Goal: Task Accomplishment & Management: Manage account settings

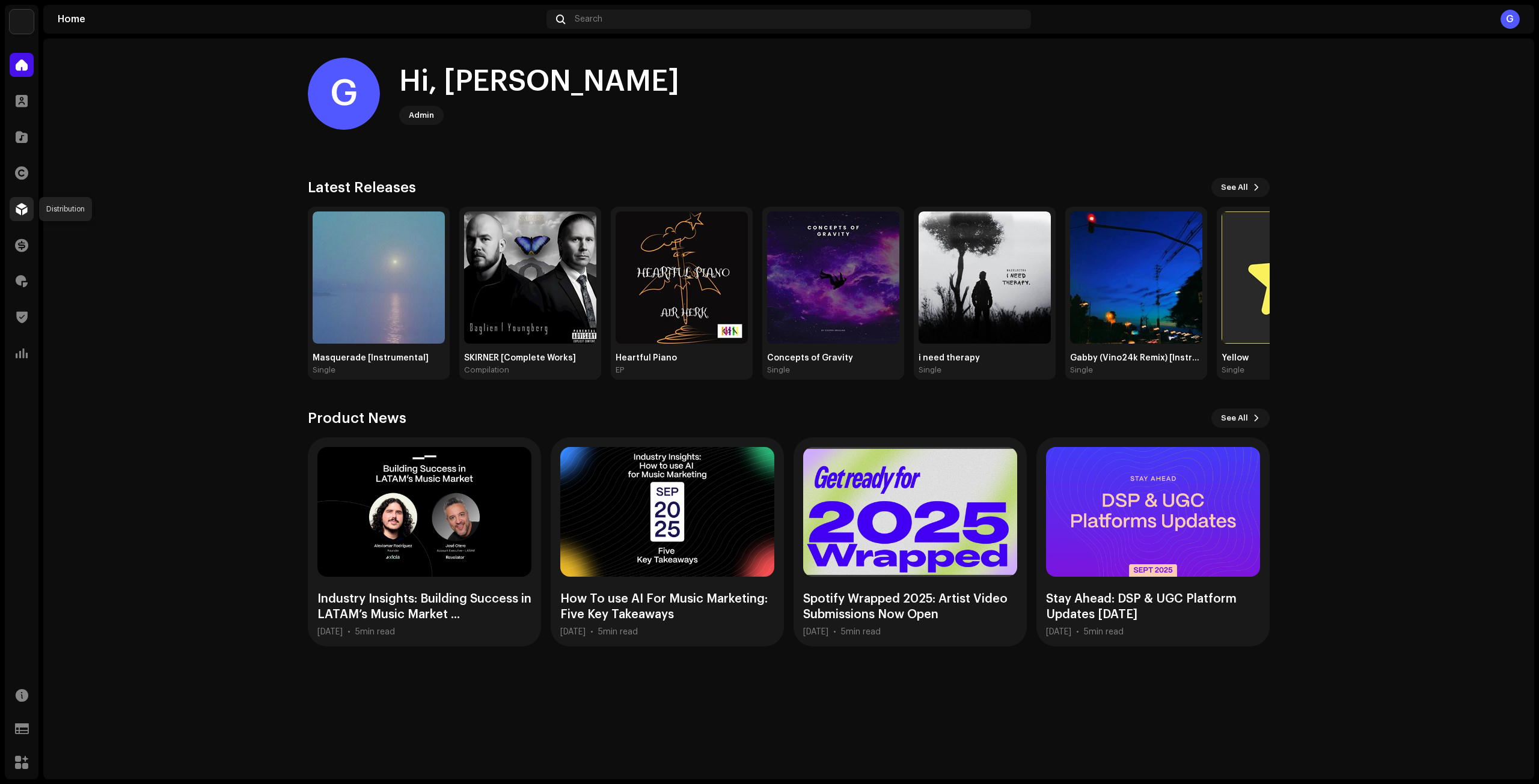
click at [19, 204] on span at bounding box center [22, 209] width 12 height 10
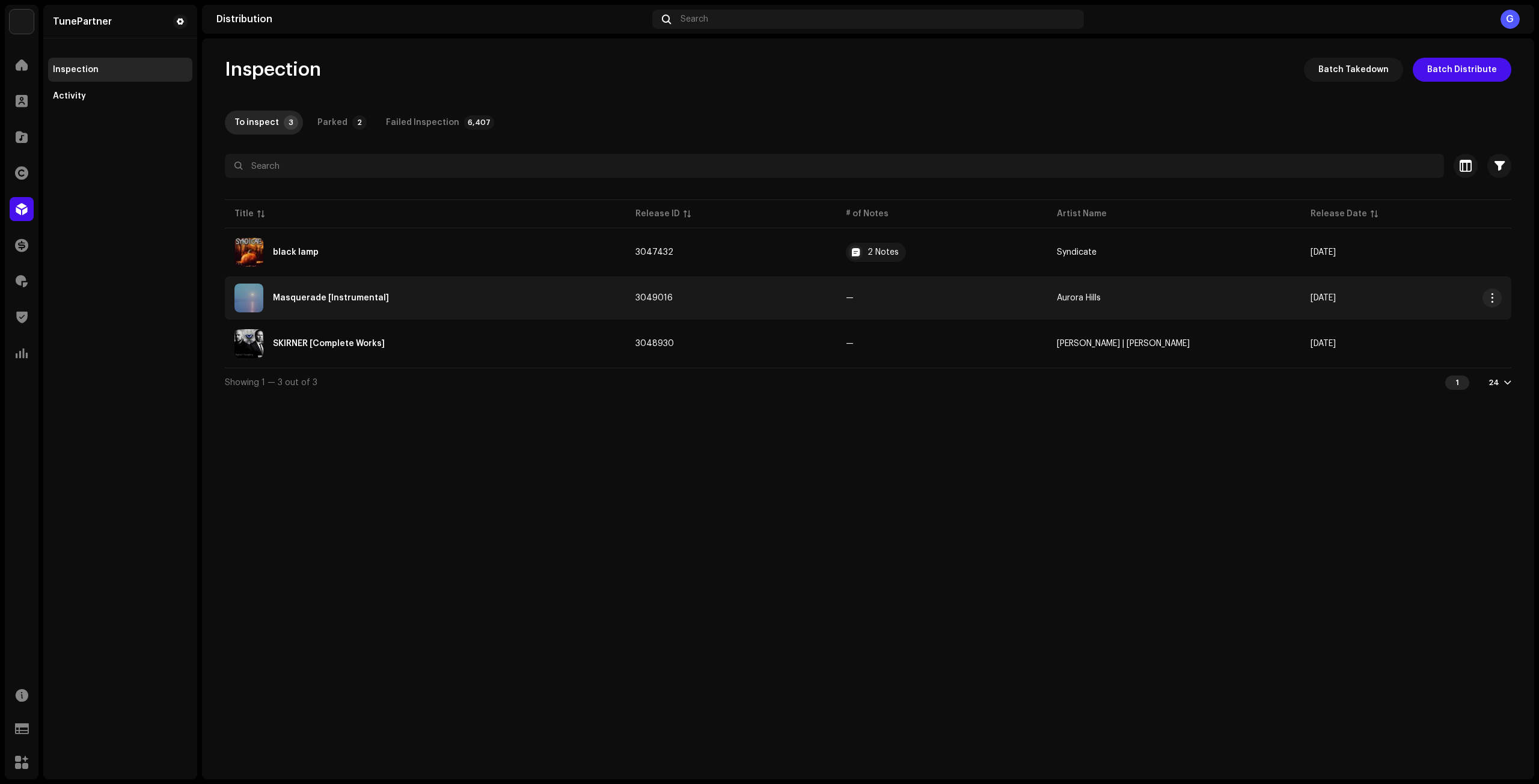
click at [551, 310] on div "Masquerade [Instrumental]" at bounding box center [425, 298] width 382 height 29
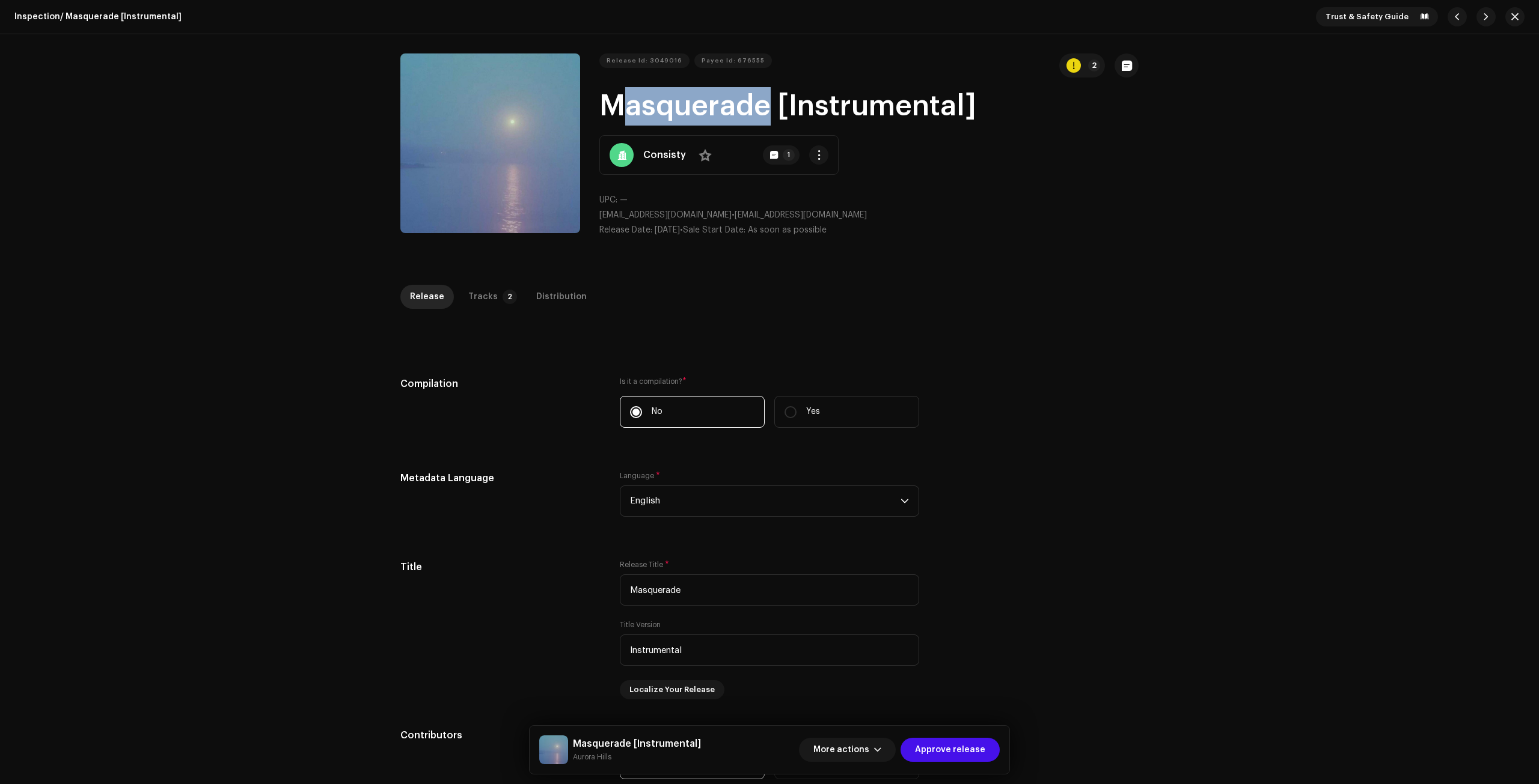
drag, startPoint x: 597, startPoint y: 105, endPoint x: 759, endPoint y: 106, distance: 162.0
click at [759, 106] on h1 "Masquerade [Instrumental]" at bounding box center [868, 106] width 539 height 38
click at [595, 100] on div "Release Id: 3049016 Payee Id: 676555 2 Masquerade [Instrumental] Consisty No 1 …" at bounding box center [769, 150] width 738 height 193
drag, startPoint x: 629, startPoint y: 102, endPoint x: 740, endPoint y: 103, distance: 111.0
click at [740, 103] on div "Release Id: 3049016 Payee Id: 676555 2 Masquerade [Instrumental] Consisty No 1 …" at bounding box center [769, 150] width 738 height 193
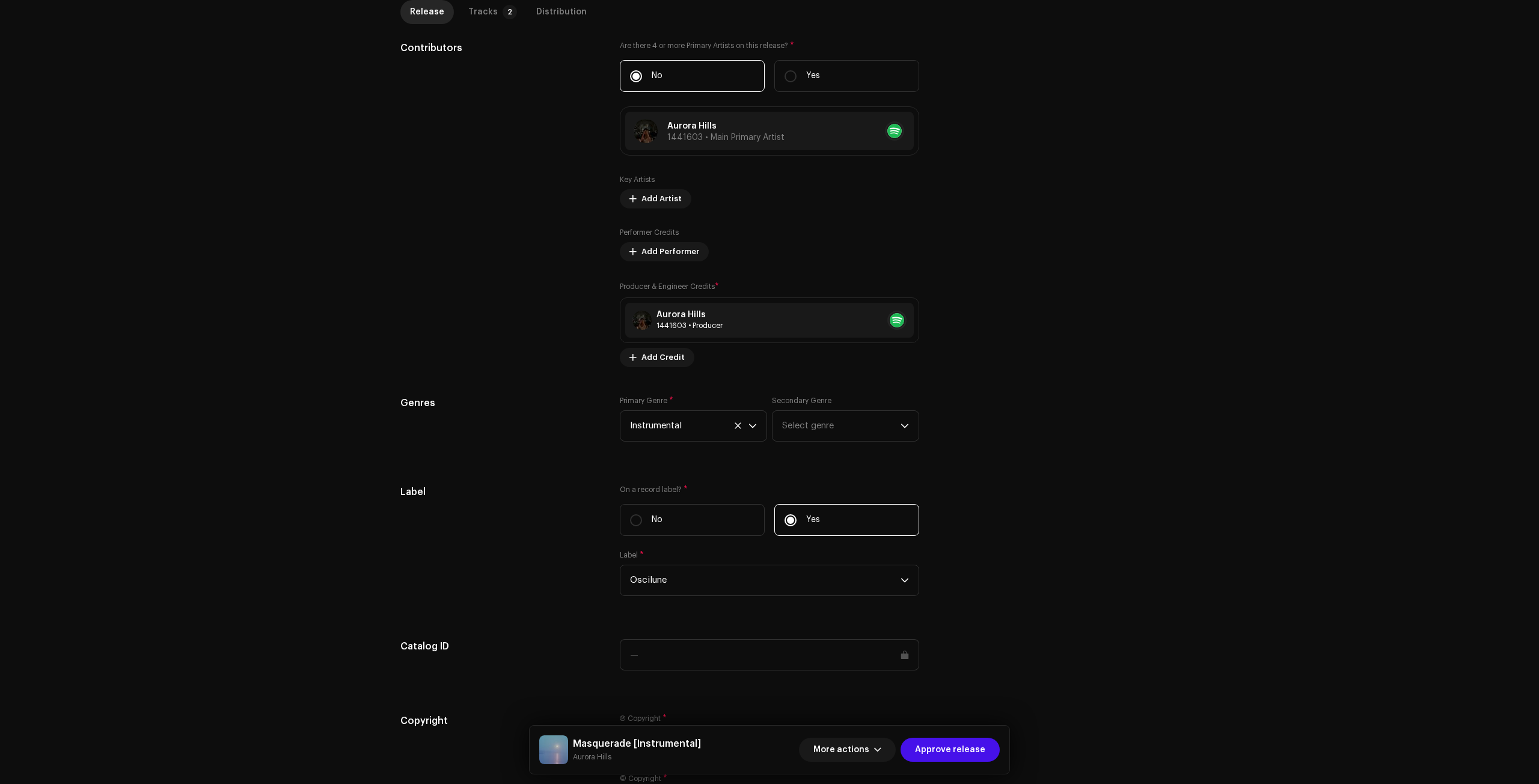
scroll to position [823, 0]
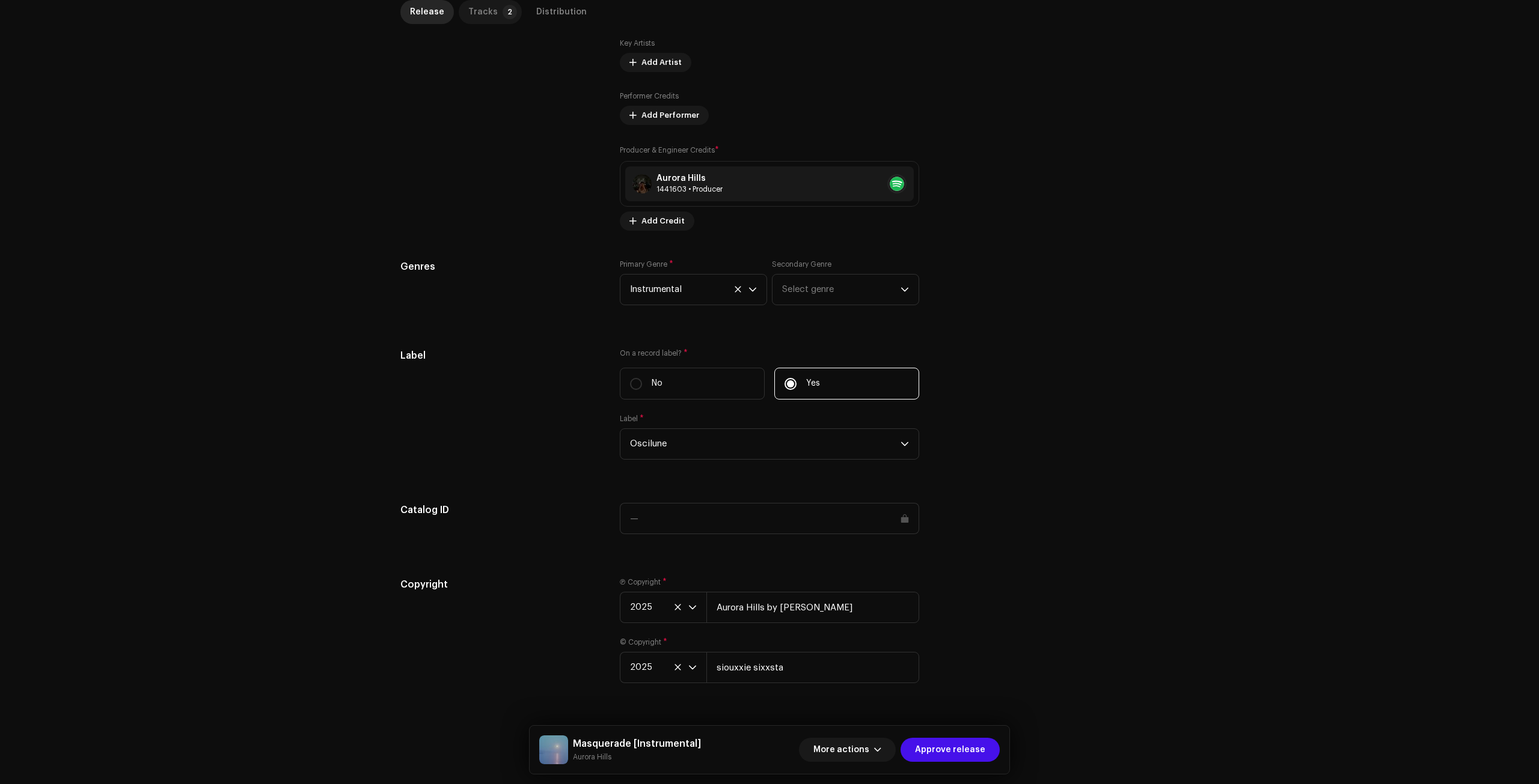
click at [479, 15] on div "Tracks" at bounding box center [483, 12] width 29 height 24
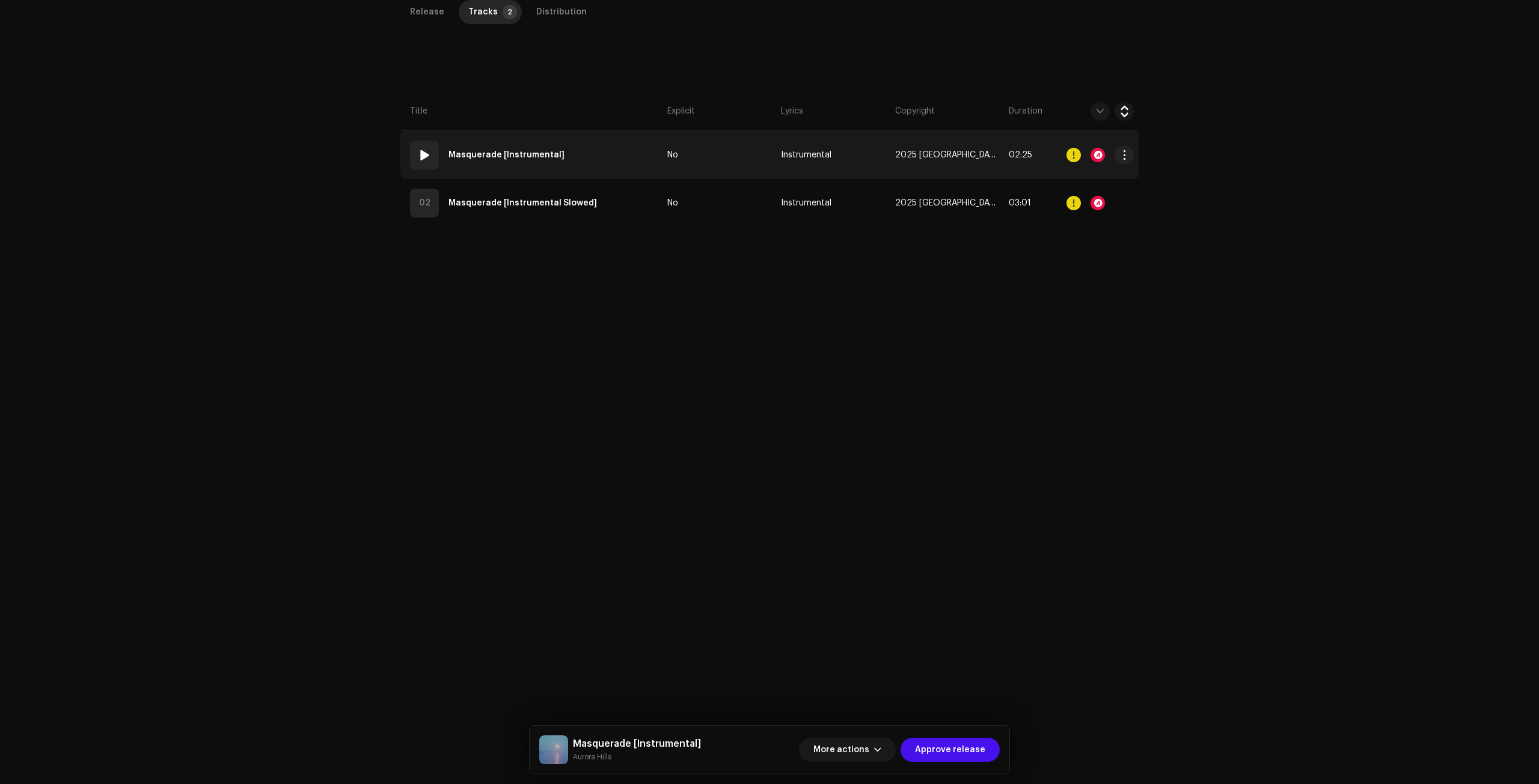
scroll to position [285, 0]
click at [615, 162] on td "01 Masquerade [Instrumental]" at bounding box center [531, 155] width 262 height 48
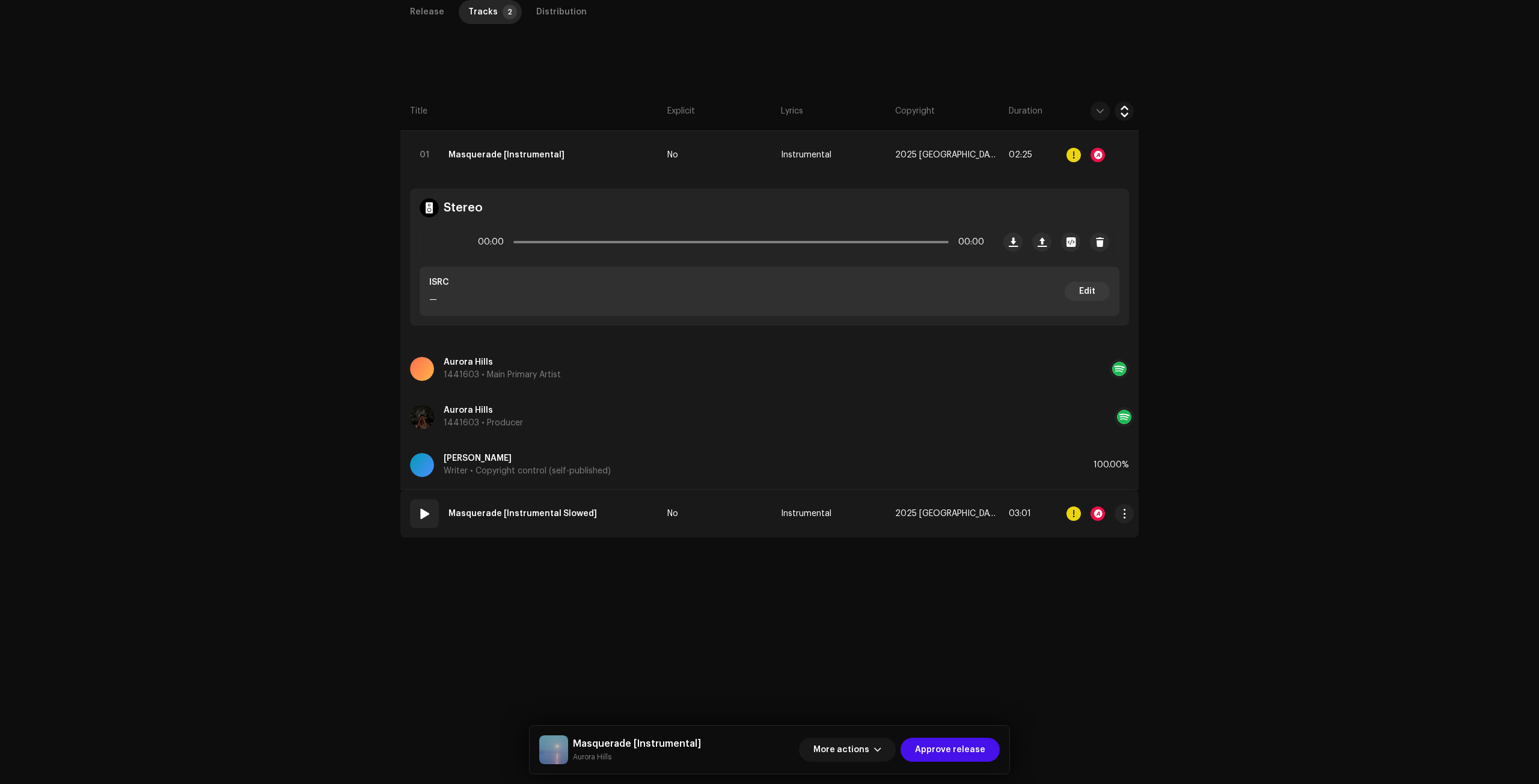
click at [626, 517] on td "02 Masquerade [Instrumental Slowed]" at bounding box center [531, 513] width 262 height 48
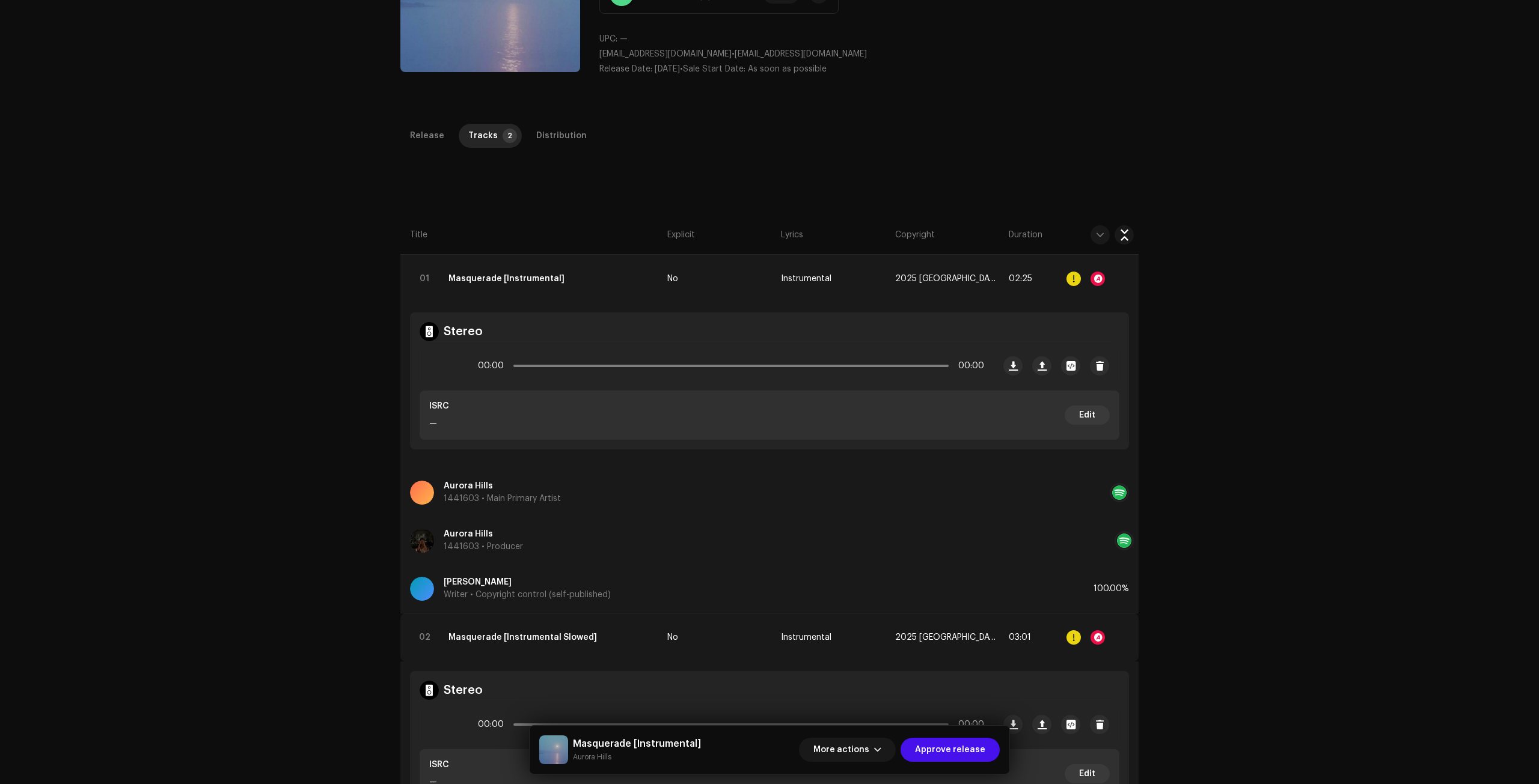
scroll to position [0, 0]
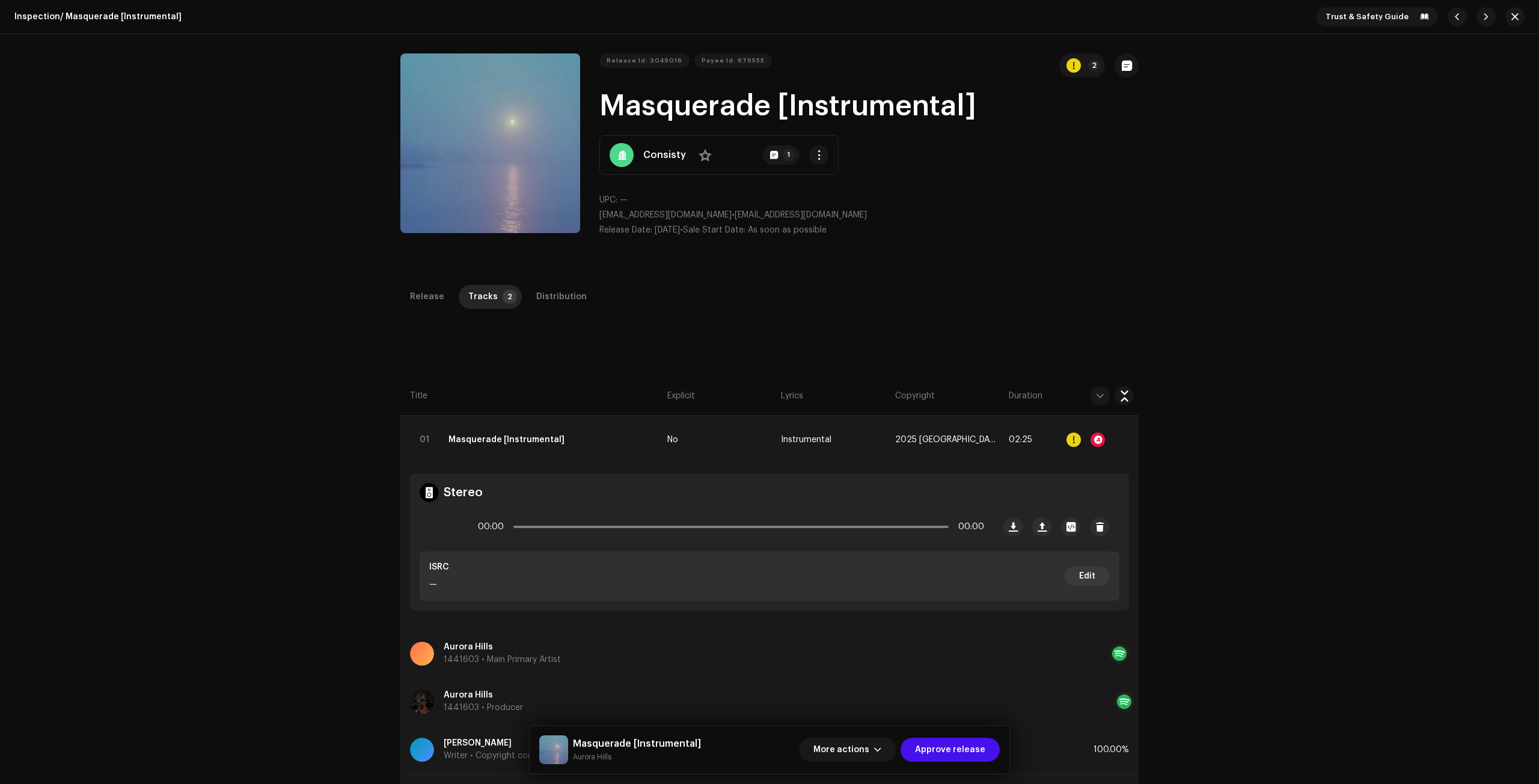
click at [427, 313] on div "Release Tracks 2 Distribution" at bounding box center [769, 302] width 738 height 34
click at [422, 291] on div "Release" at bounding box center [427, 297] width 34 height 24
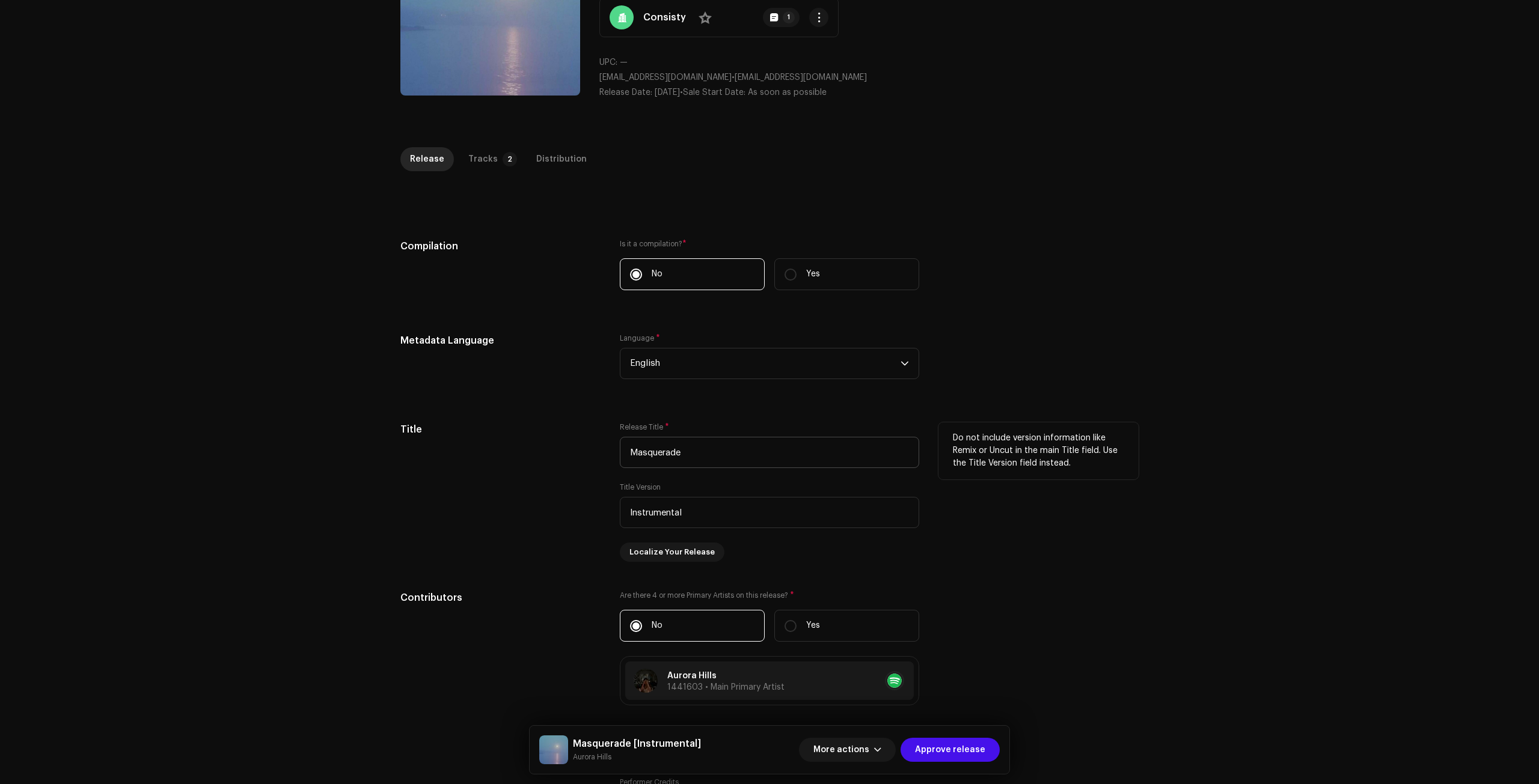
scroll to position [180, 0]
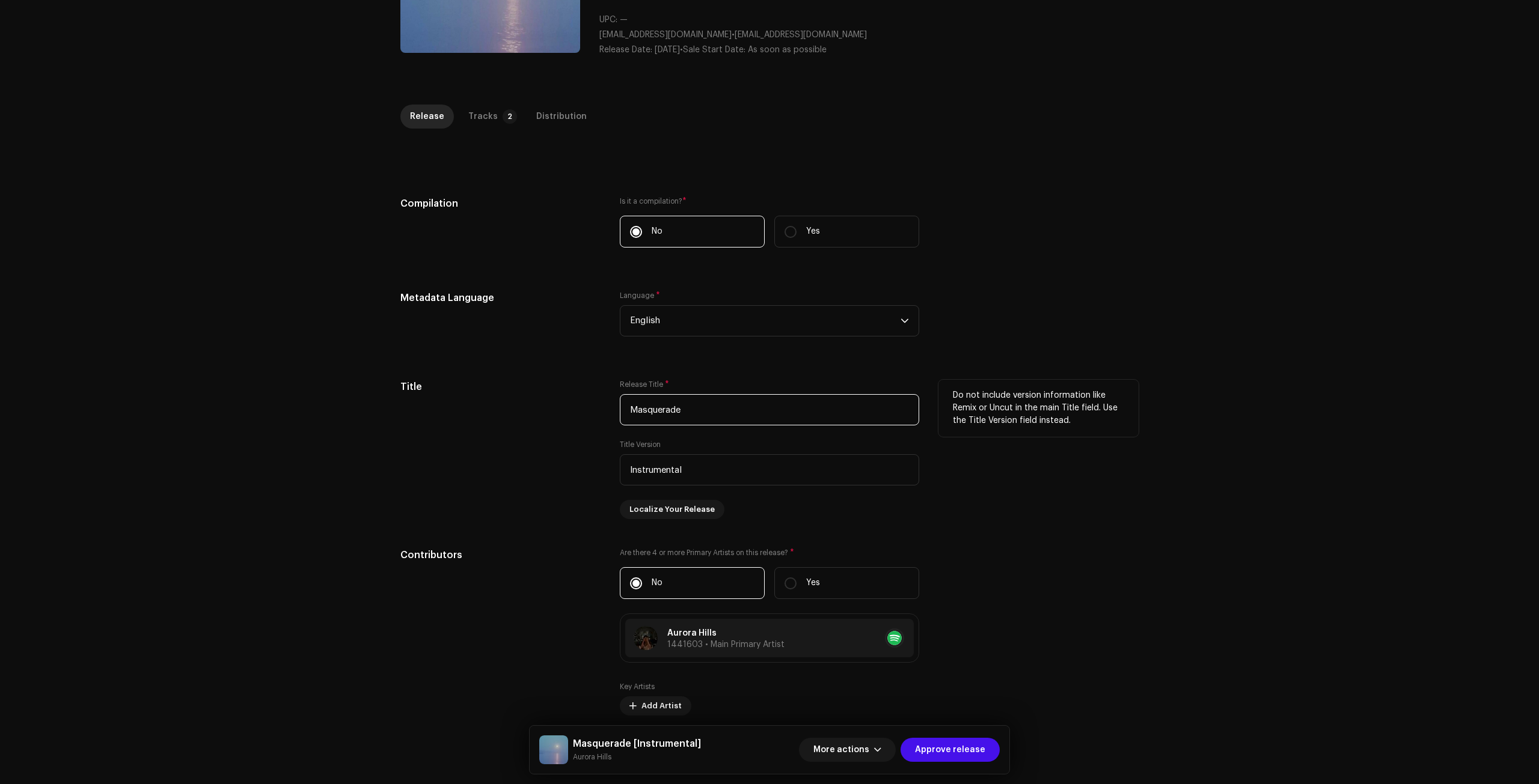
click at [711, 413] on input "Masquerade" at bounding box center [769, 409] width 300 height 31
paste input "m"
type input "masquerade"
click at [476, 114] on div "Tracks" at bounding box center [483, 117] width 29 height 24
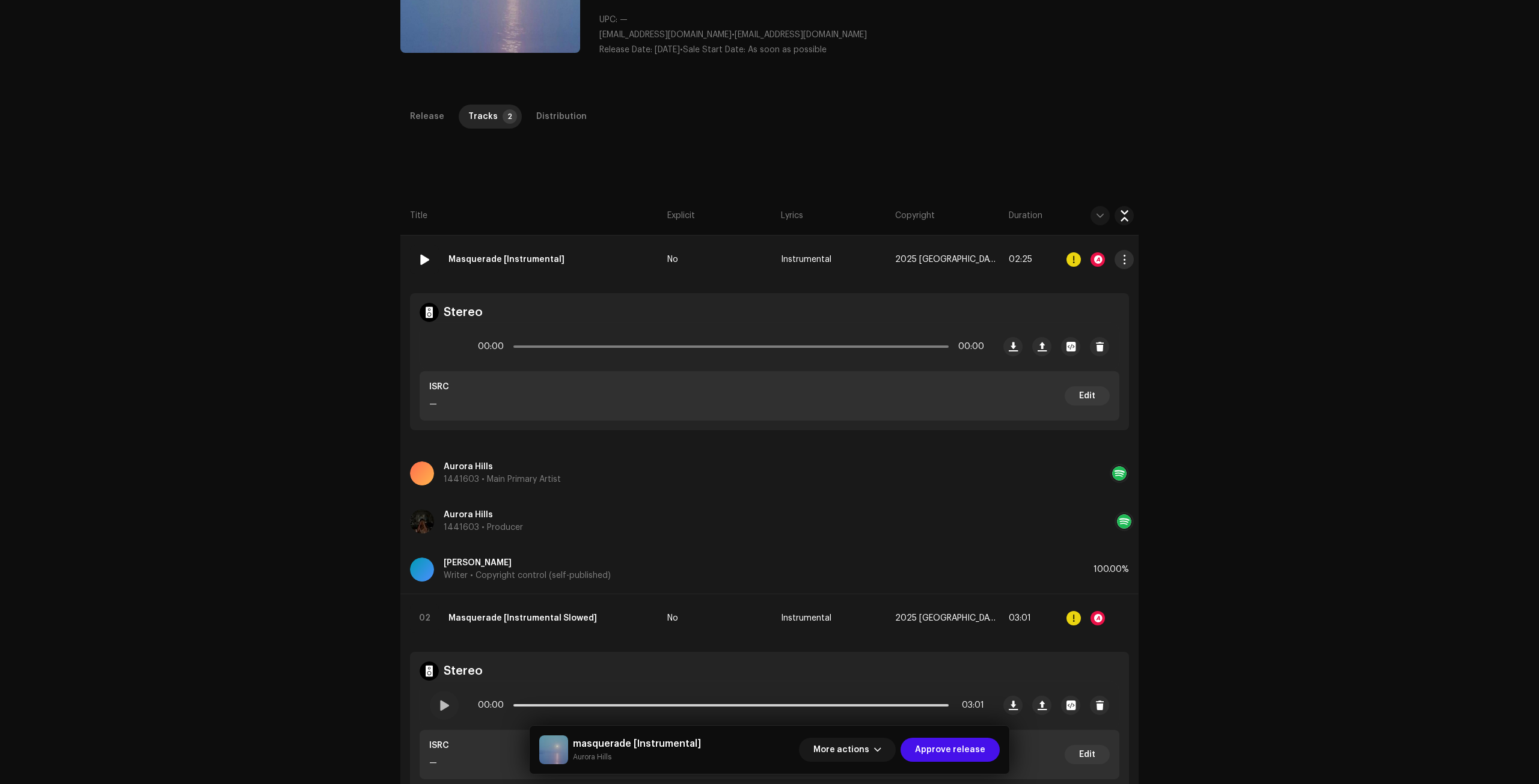
click at [1120, 263] on span "button" at bounding box center [1124, 259] width 9 height 10
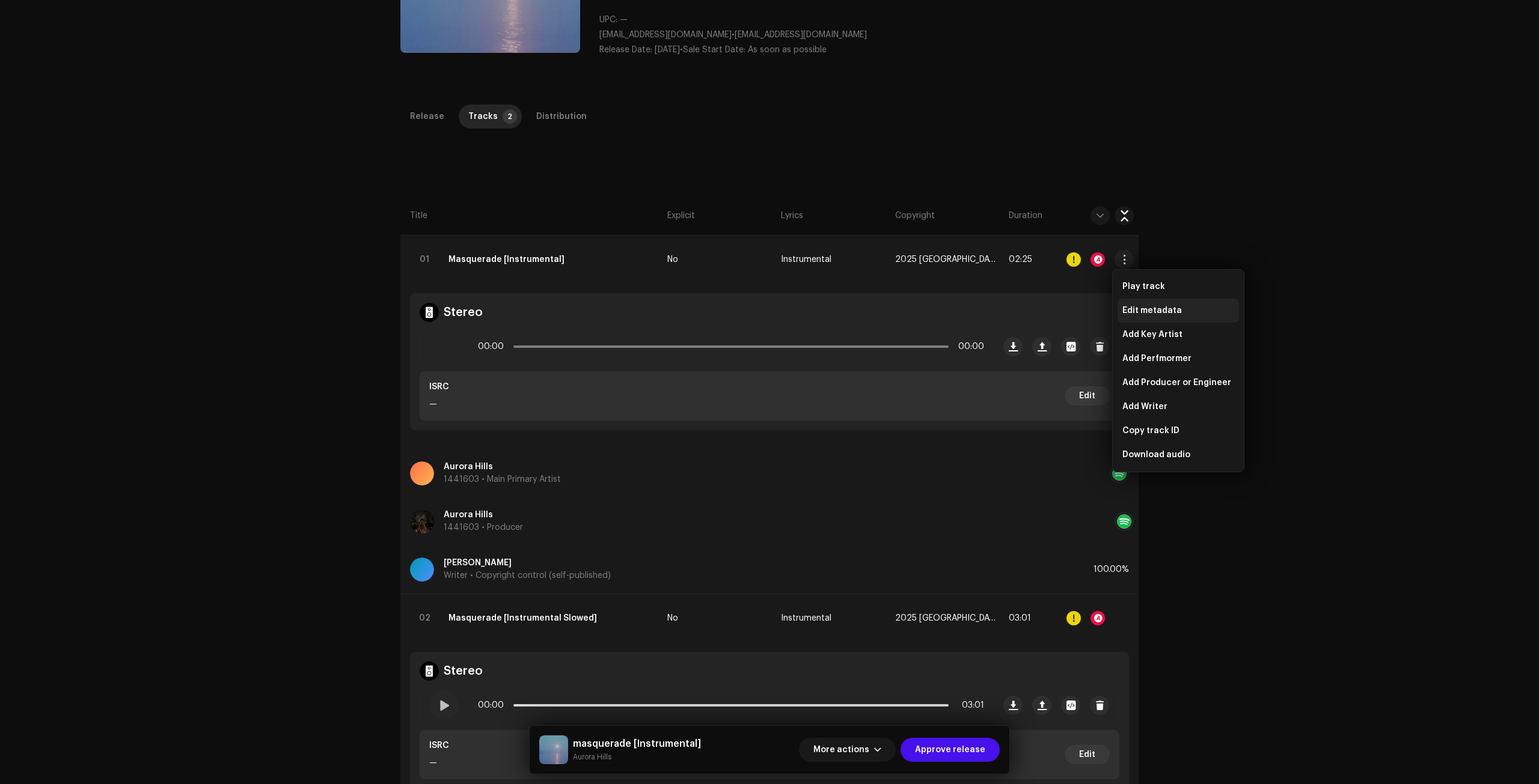
click at [1174, 309] on span "Edit metadata" at bounding box center [1152, 311] width 60 height 10
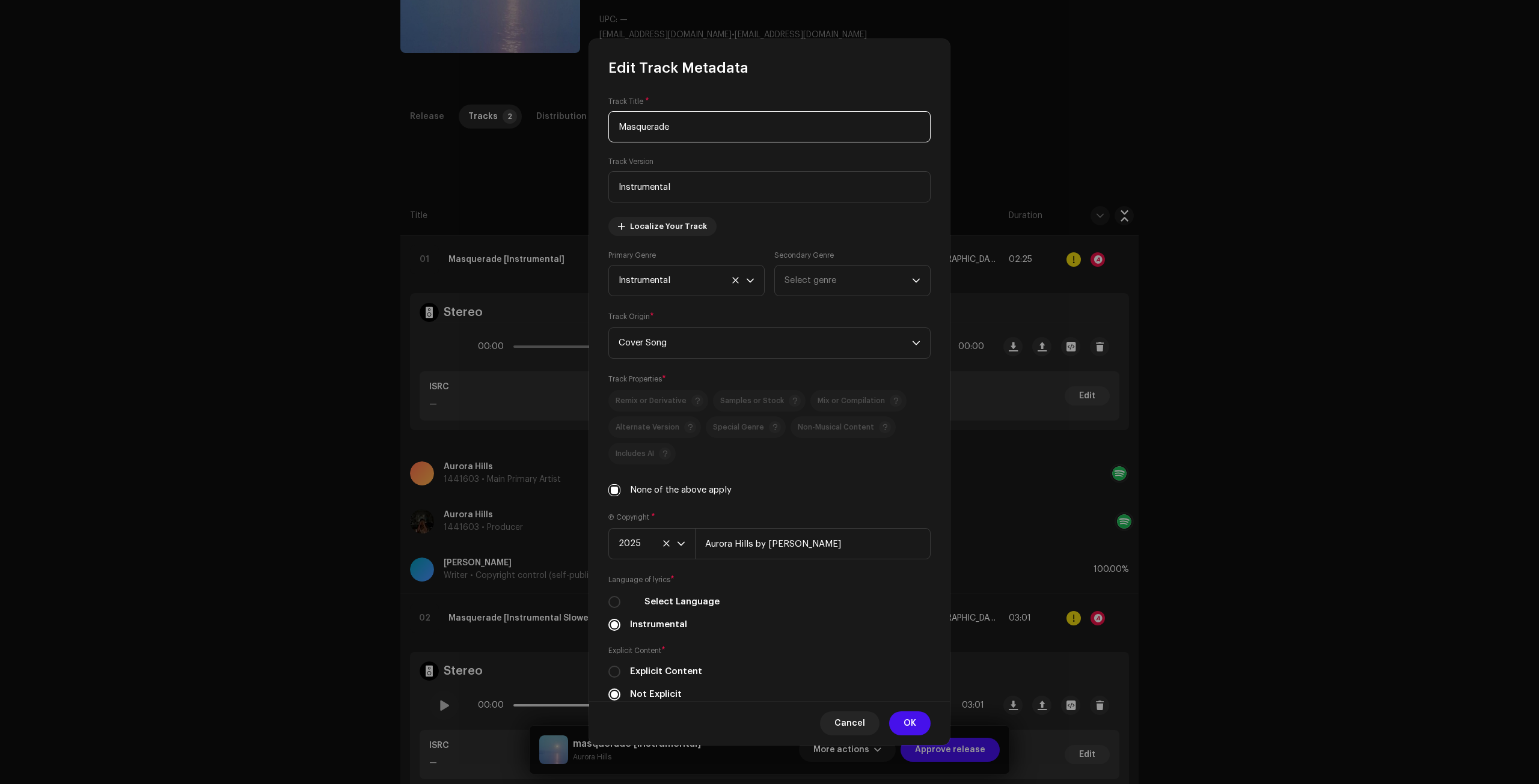
click at [761, 128] on input "Masquerade" at bounding box center [769, 126] width 322 height 31
paste input "m"
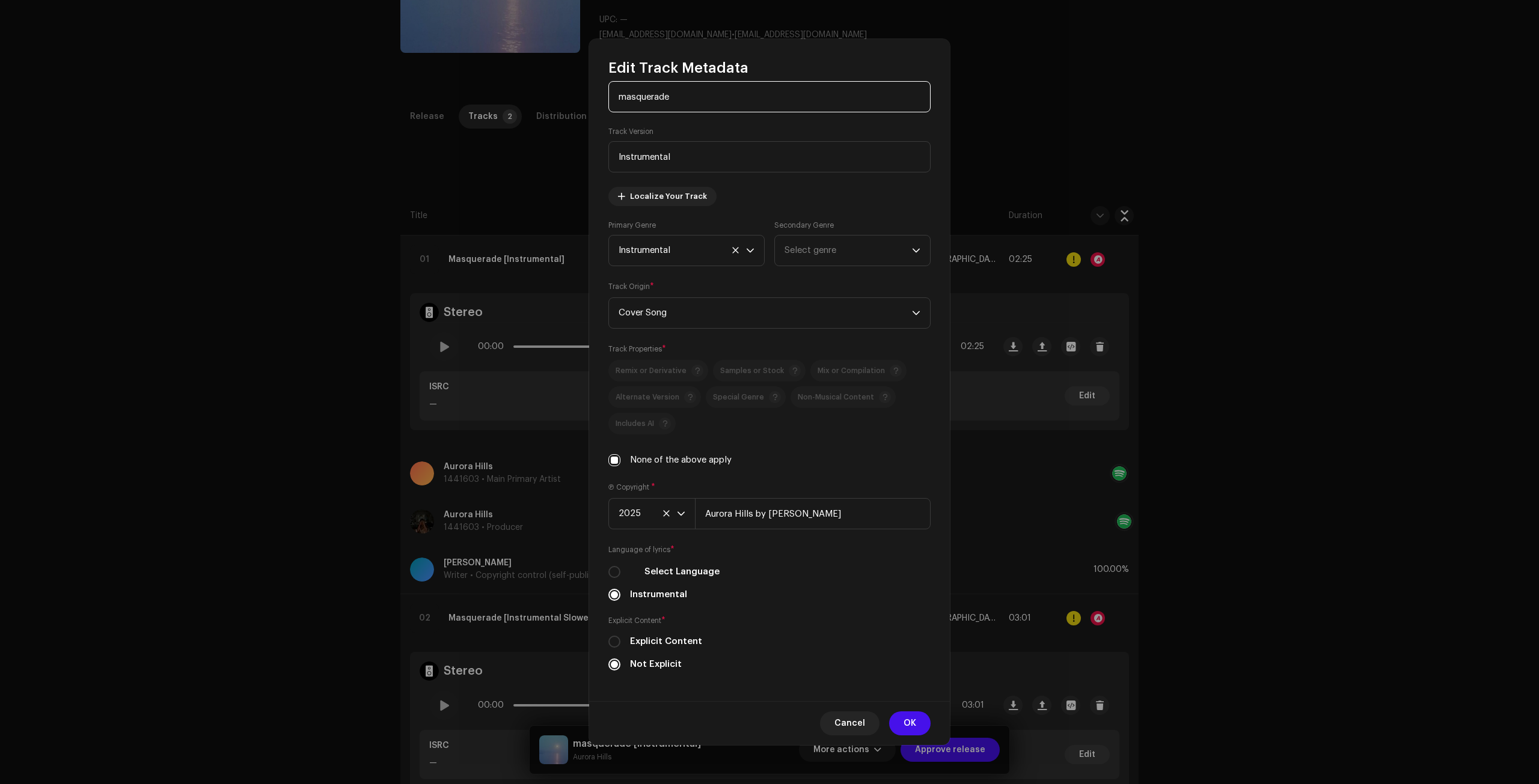
scroll to position [33, 0]
type input "masquerade"
click at [901, 731] on button "OK" at bounding box center [910, 723] width 41 height 24
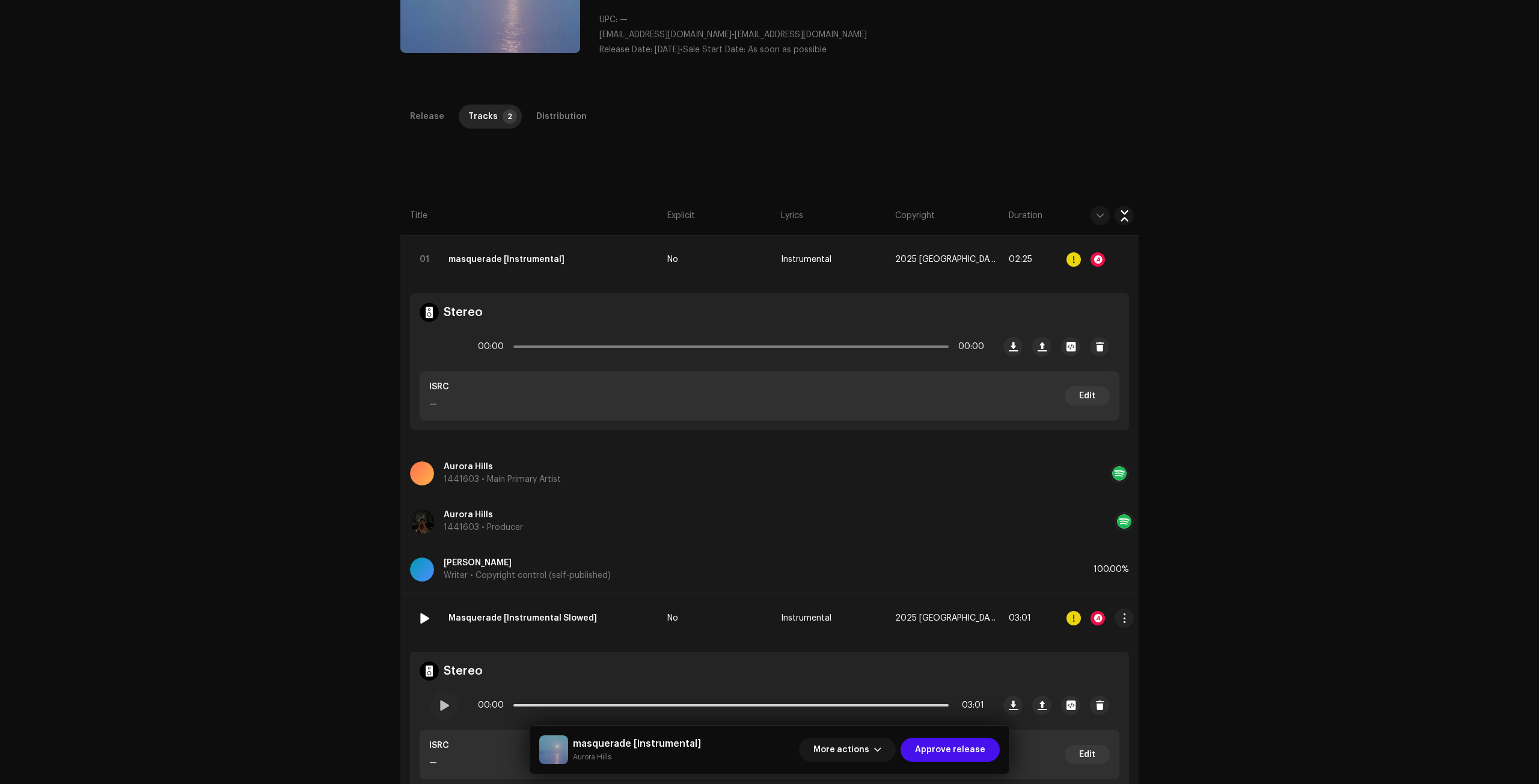
click at [1128, 611] on button "button" at bounding box center [1124, 618] width 19 height 19
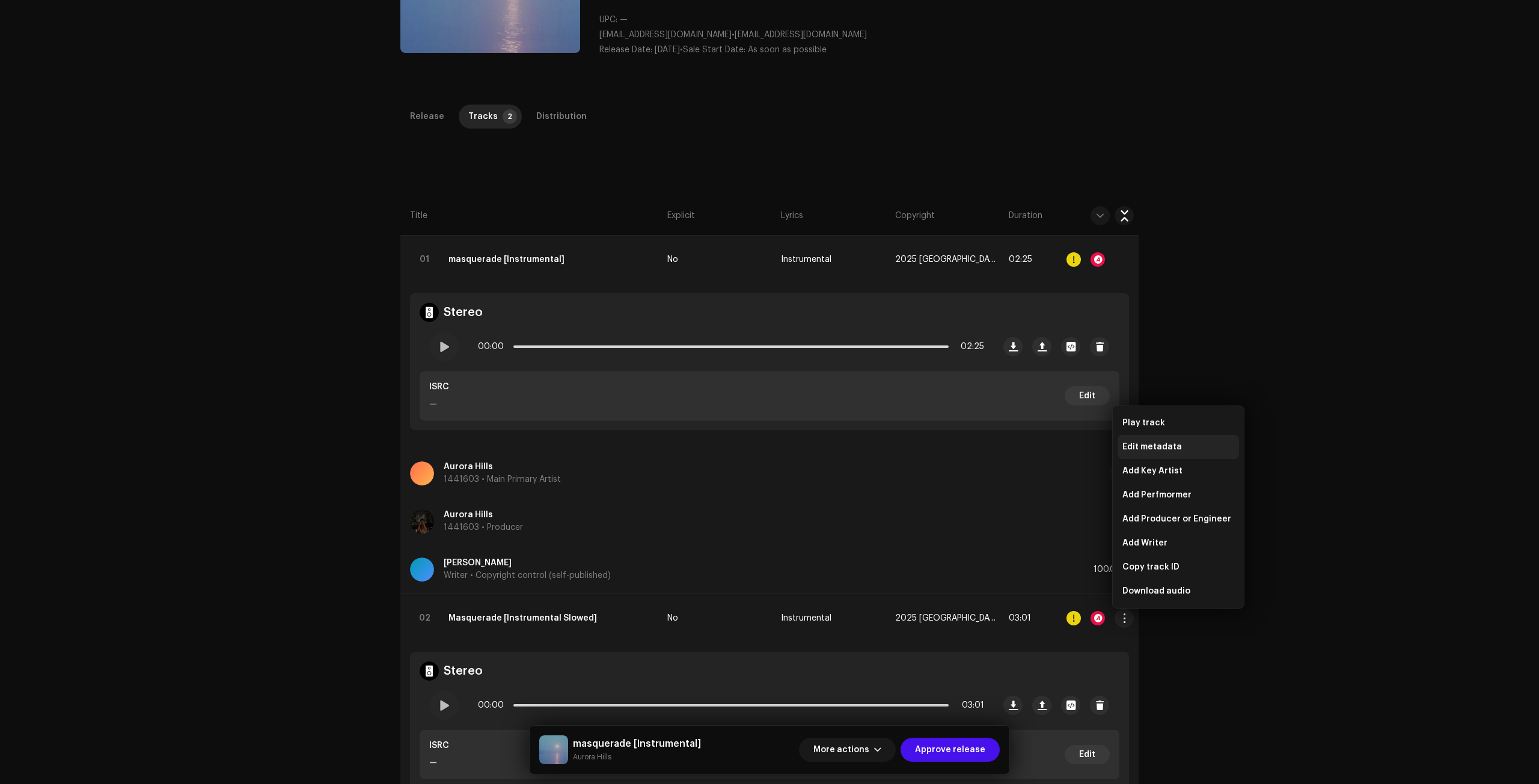
click at [1173, 445] on span "Edit metadata" at bounding box center [1152, 447] width 60 height 10
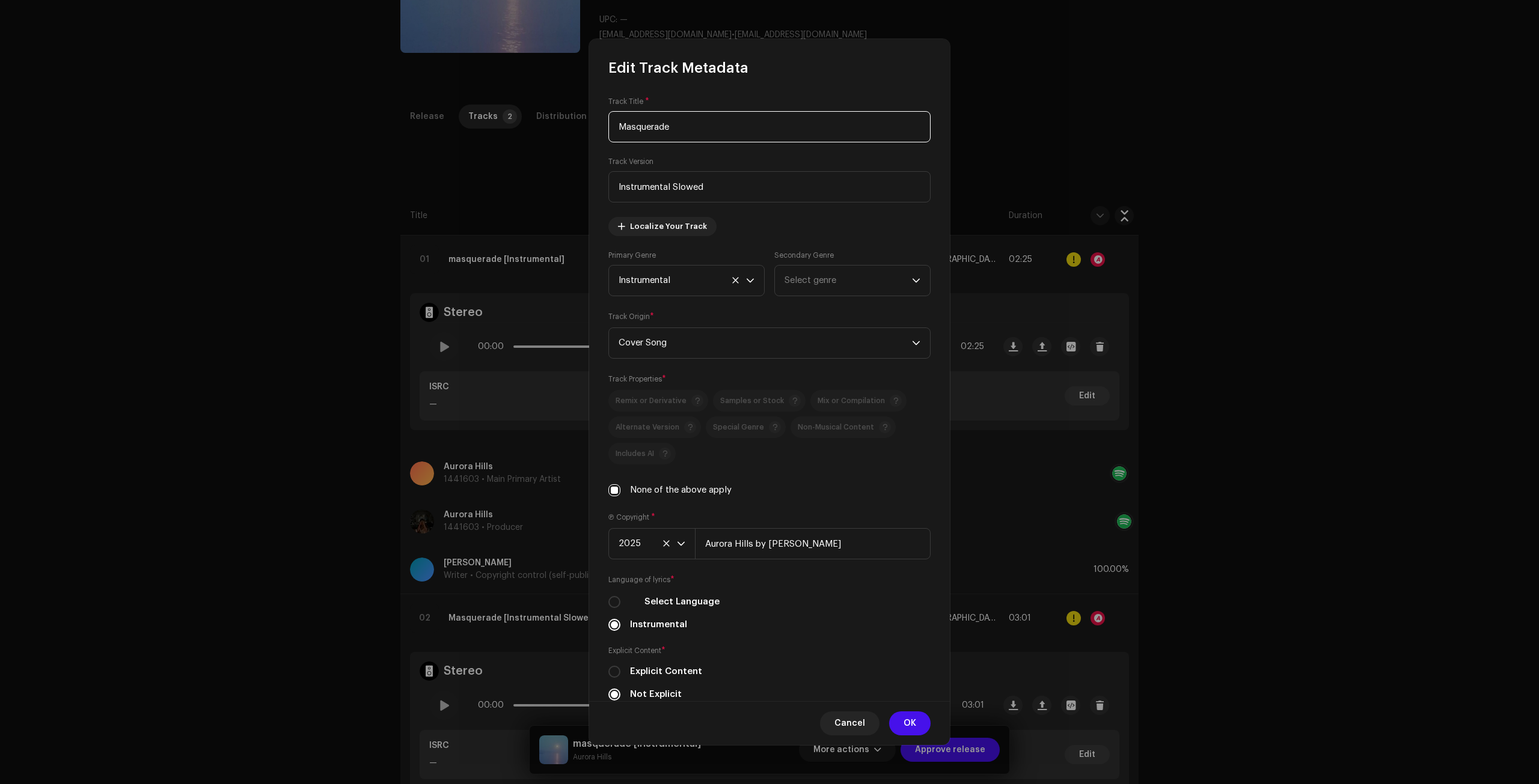
paste input "m"
type input "masquerade"
click at [908, 725] on span "OK" at bounding box center [910, 723] width 13 height 24
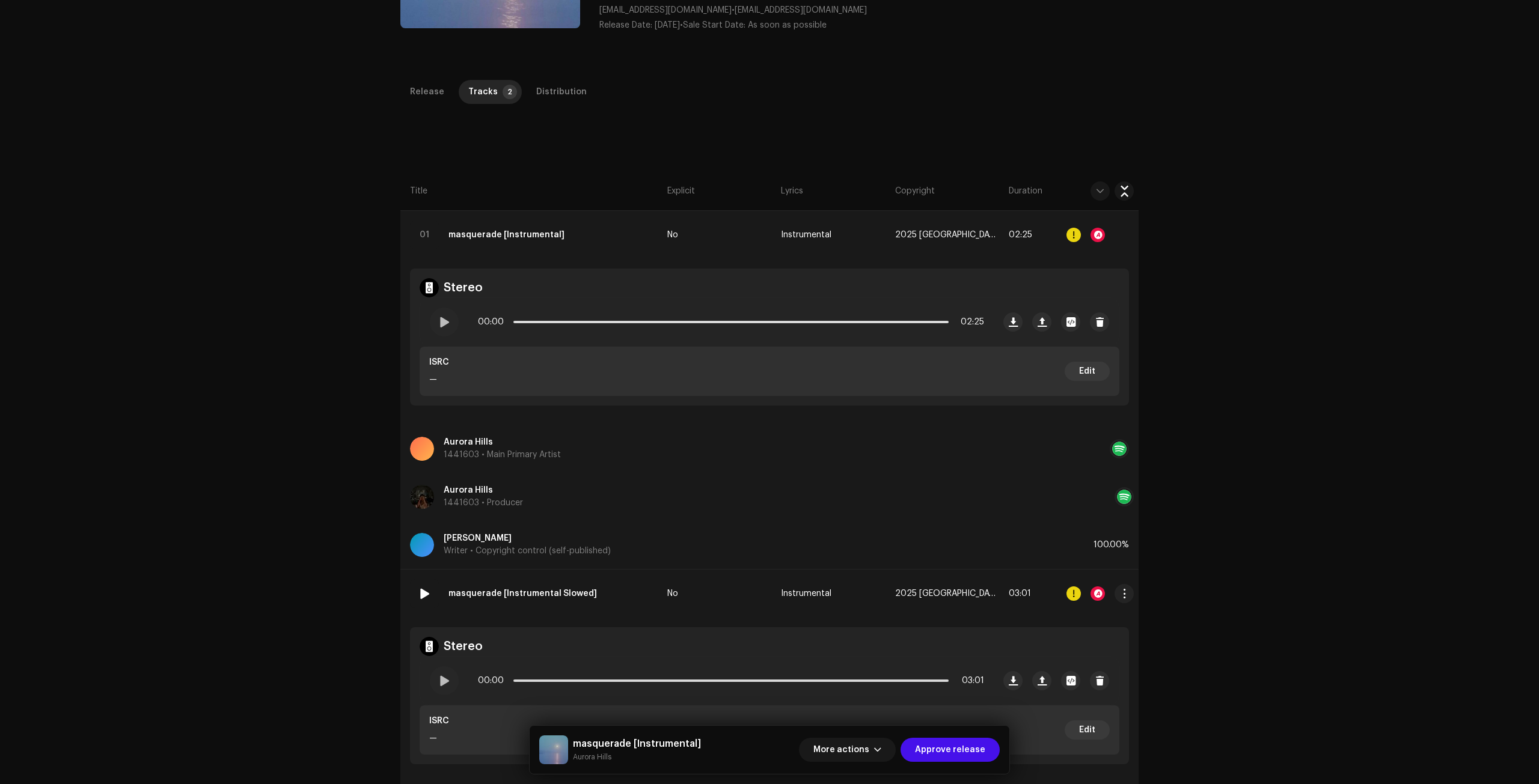
scroll to position [301, 0]
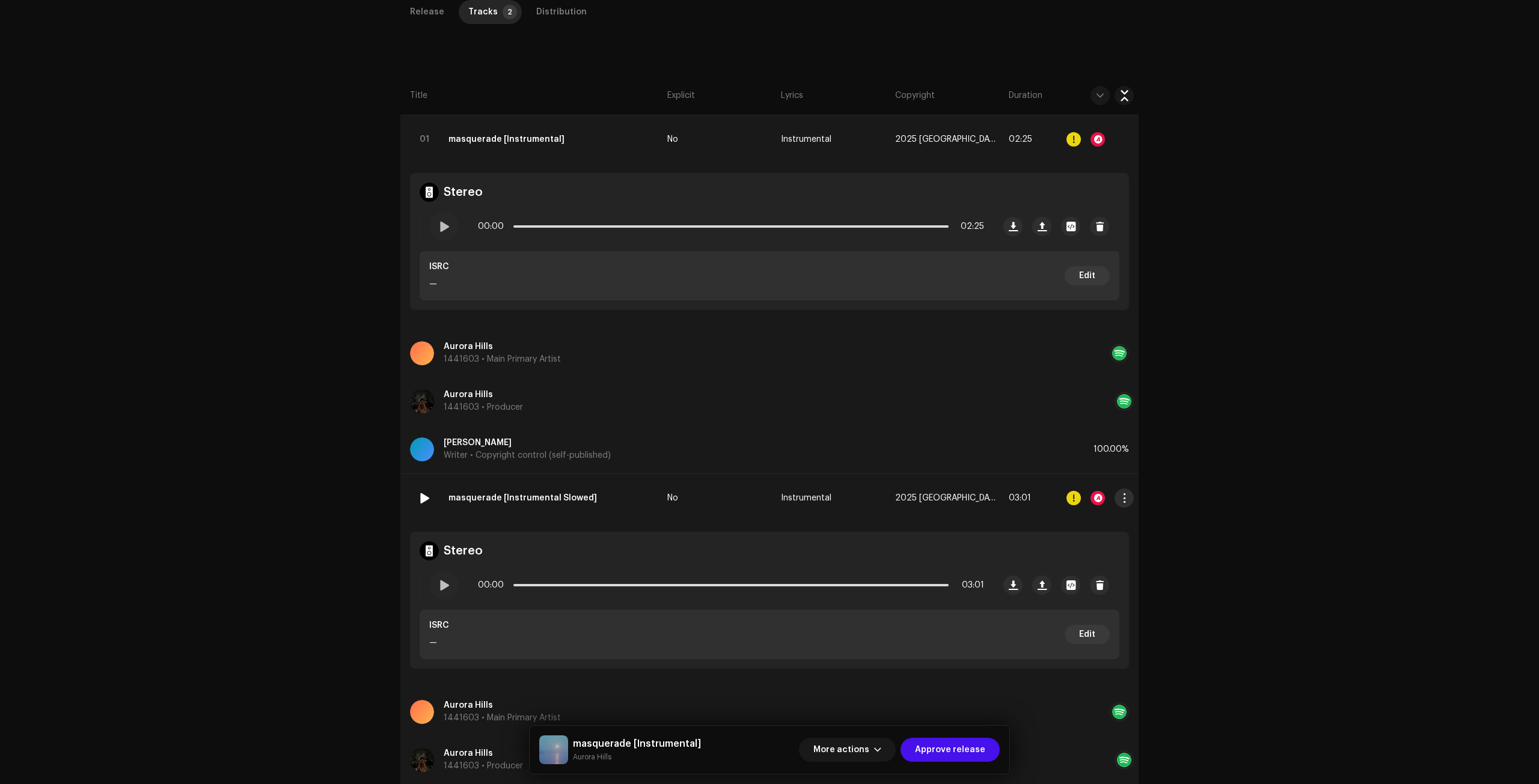
drag, startPoint x: 1119, startPoint y: 497, endPoint x: 1115, endPoint y: 463, distance: 34.2
click at [1120, 497] on span "button" at bounding box center [1124, 498] width 9 height 10
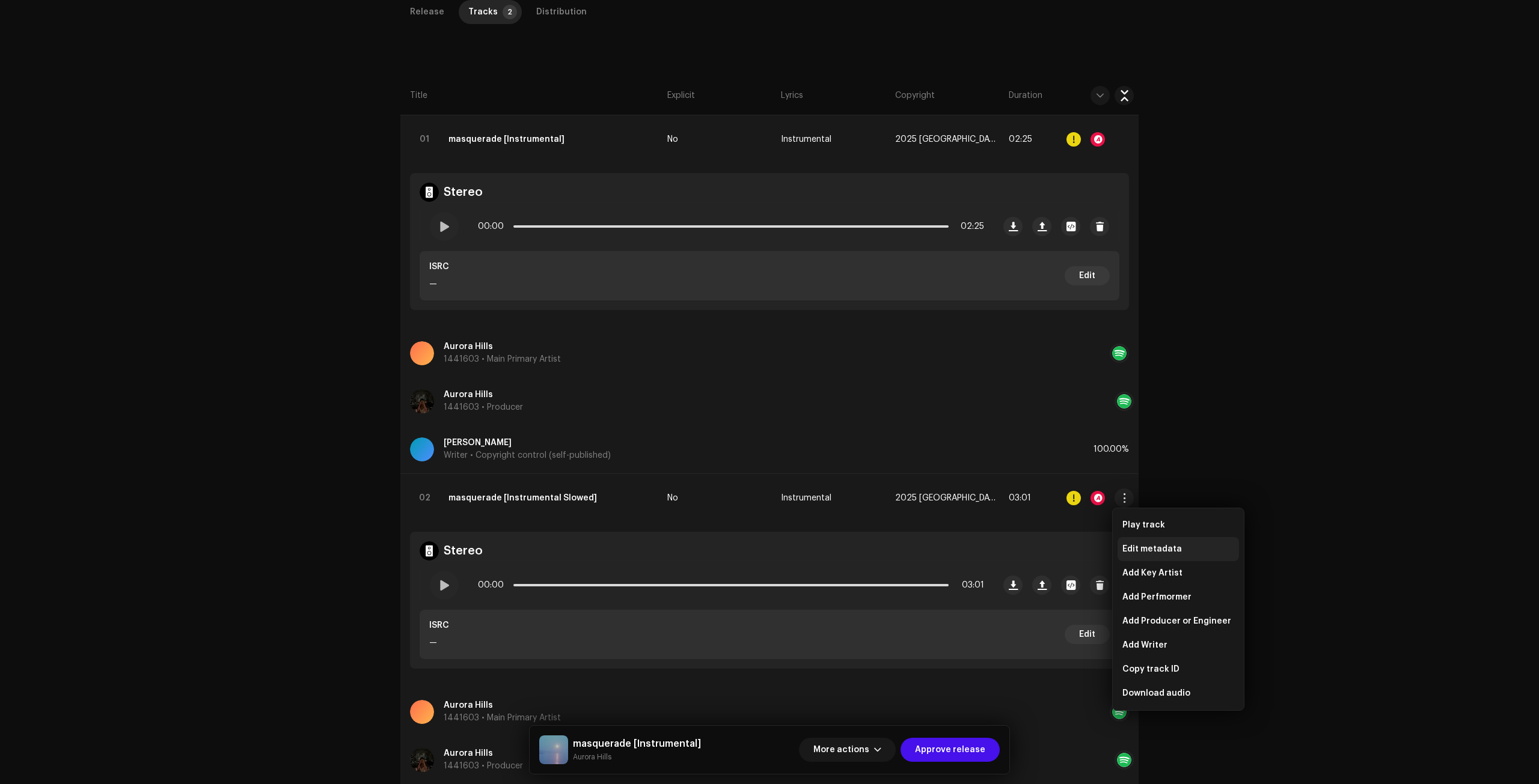
click at [1174, 548] on span "Edit metadata" at bounding box center [1152, 549] width 60 height 10
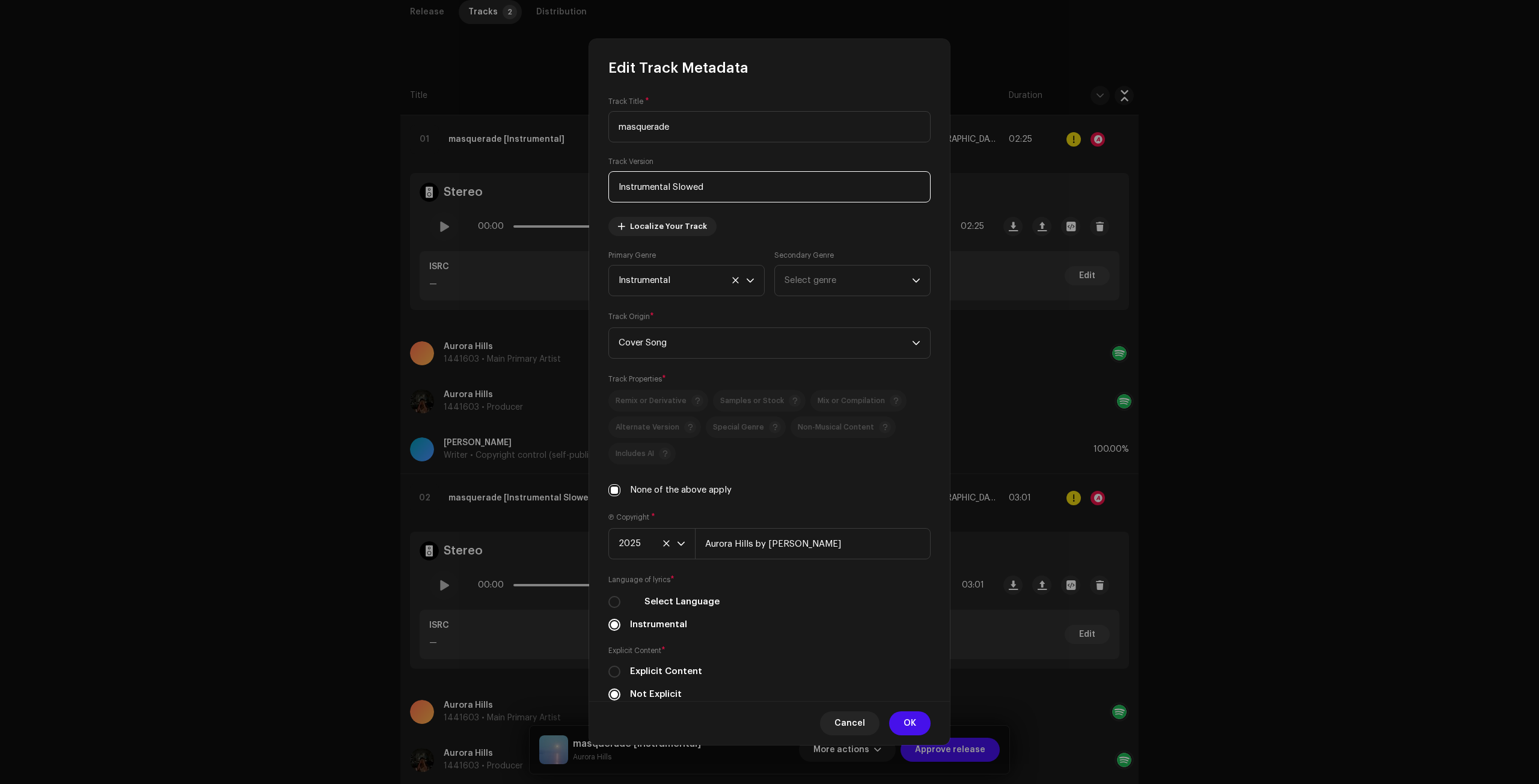
click at [674, 187] on input "Instrumental Slowed" at bounding box center [769, 186] width 322 height 31
type input "Instrumental - Slowed"
click at [912, 724] on span "OK" at bounding box center [910, 723] width 13 height 24
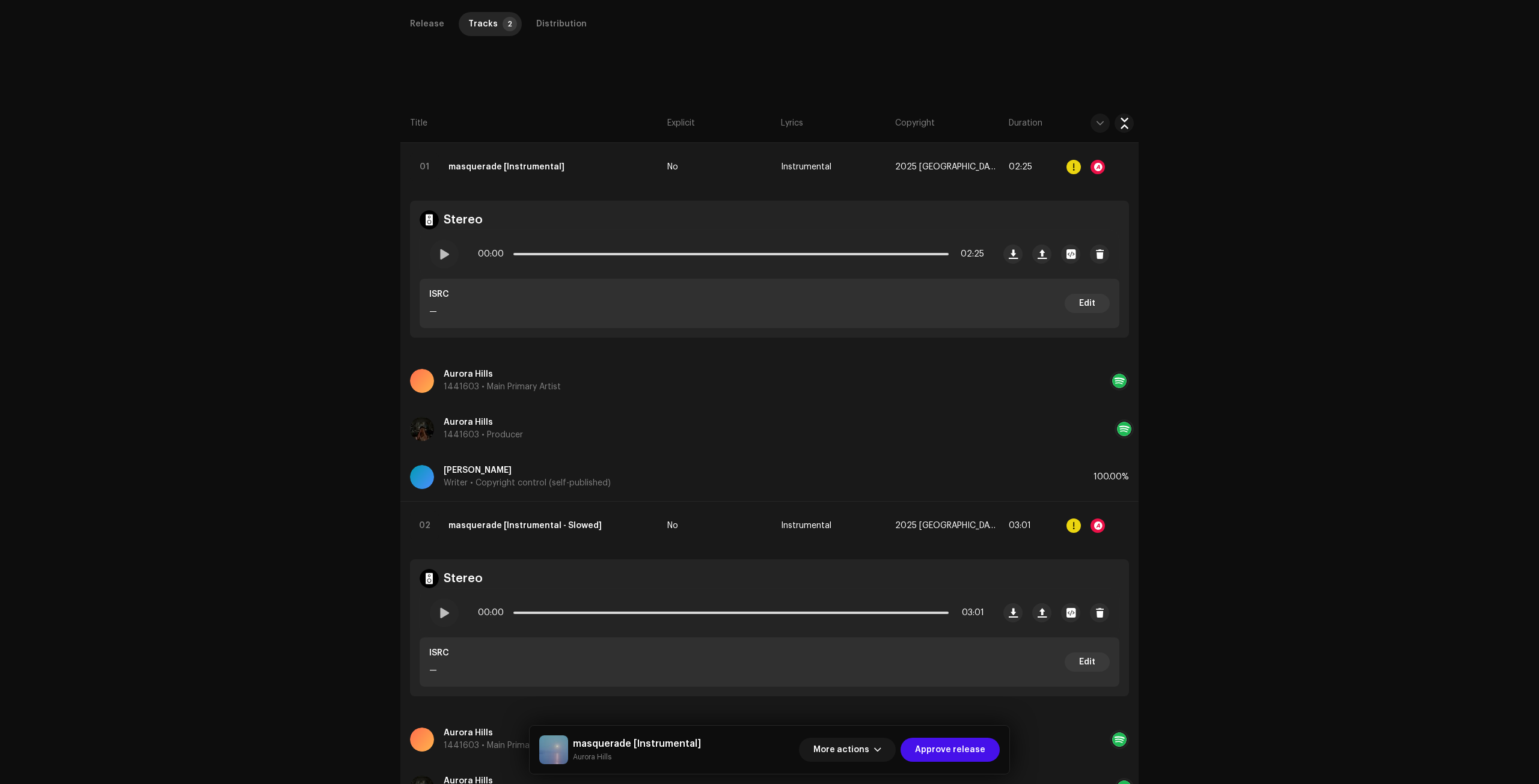
scroll to position [180, 0]
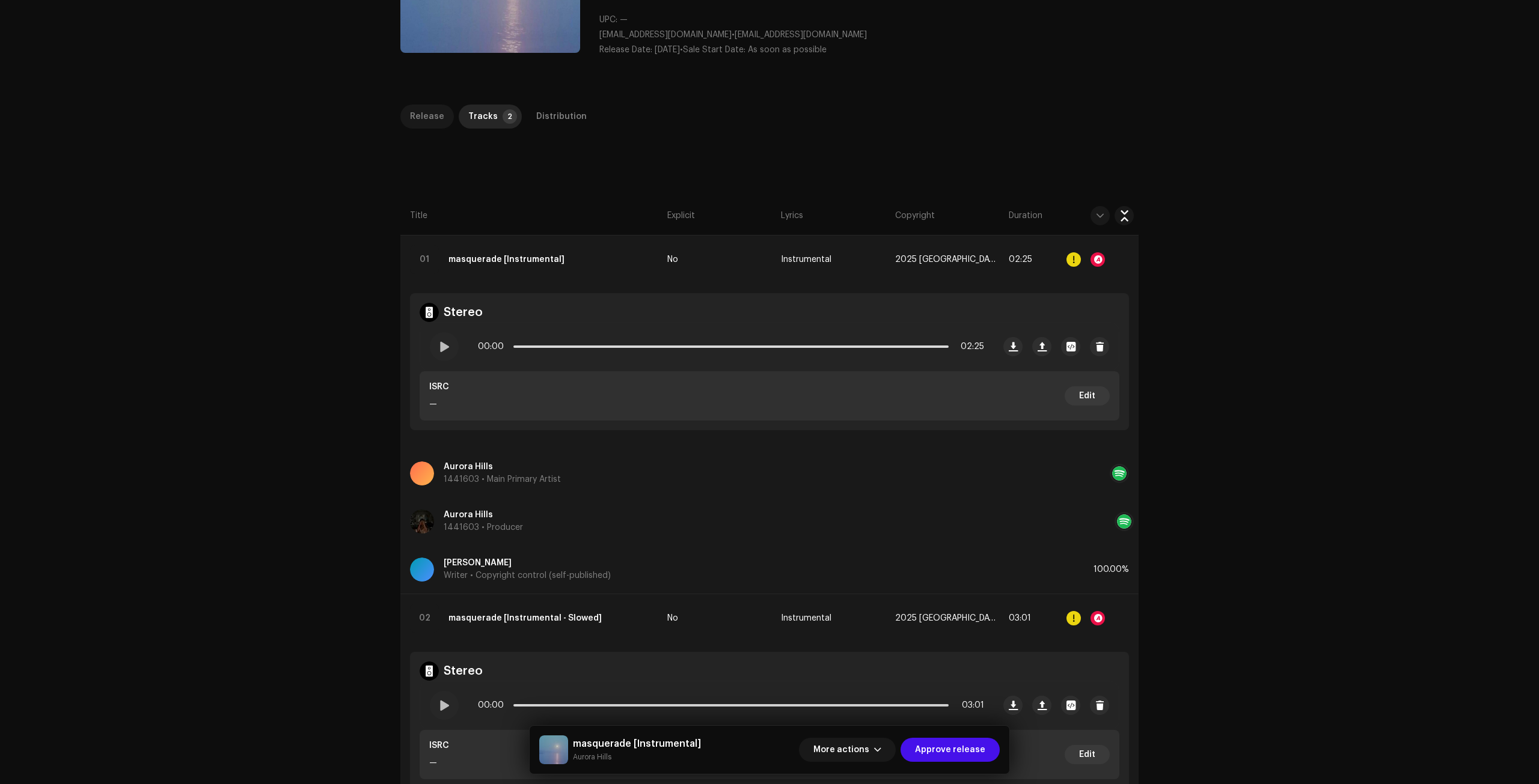
click at [427, 125] on div "Release" at bounding box center [427, 117] width 34 height 24
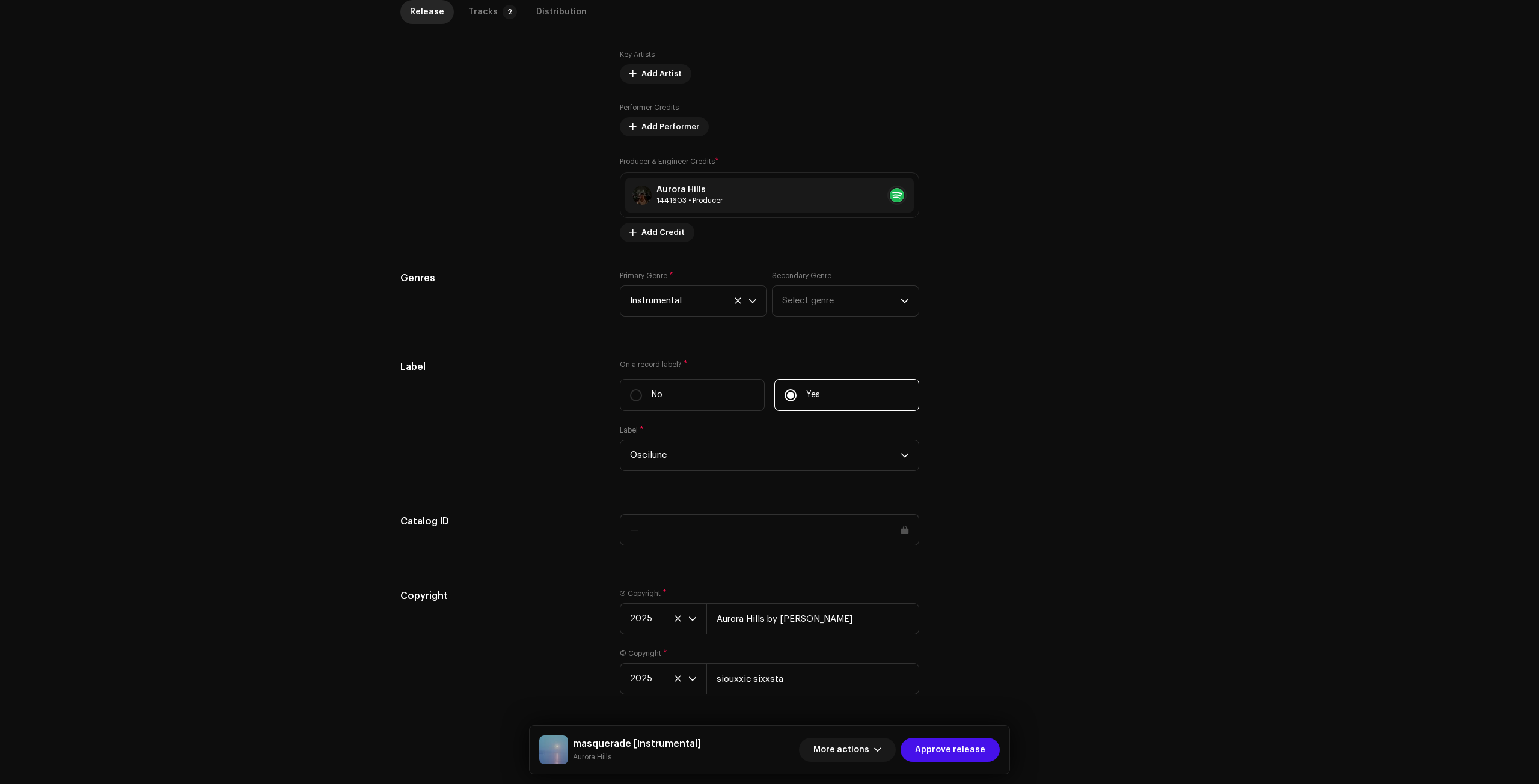
scroll to position [823, 0]
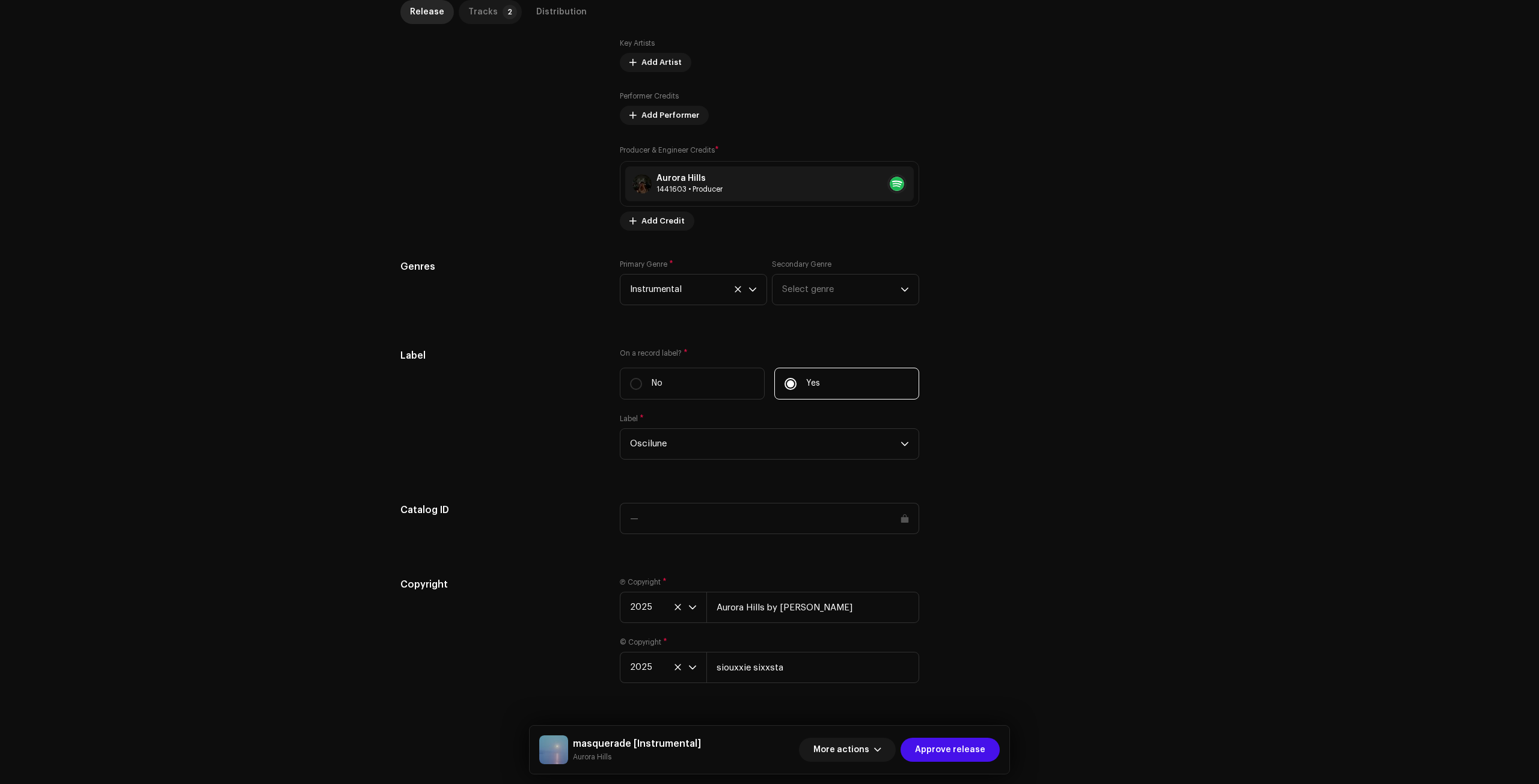
click at [488, 16] on div "Tracks" at bounding box center [483, 12] width 29 height 24
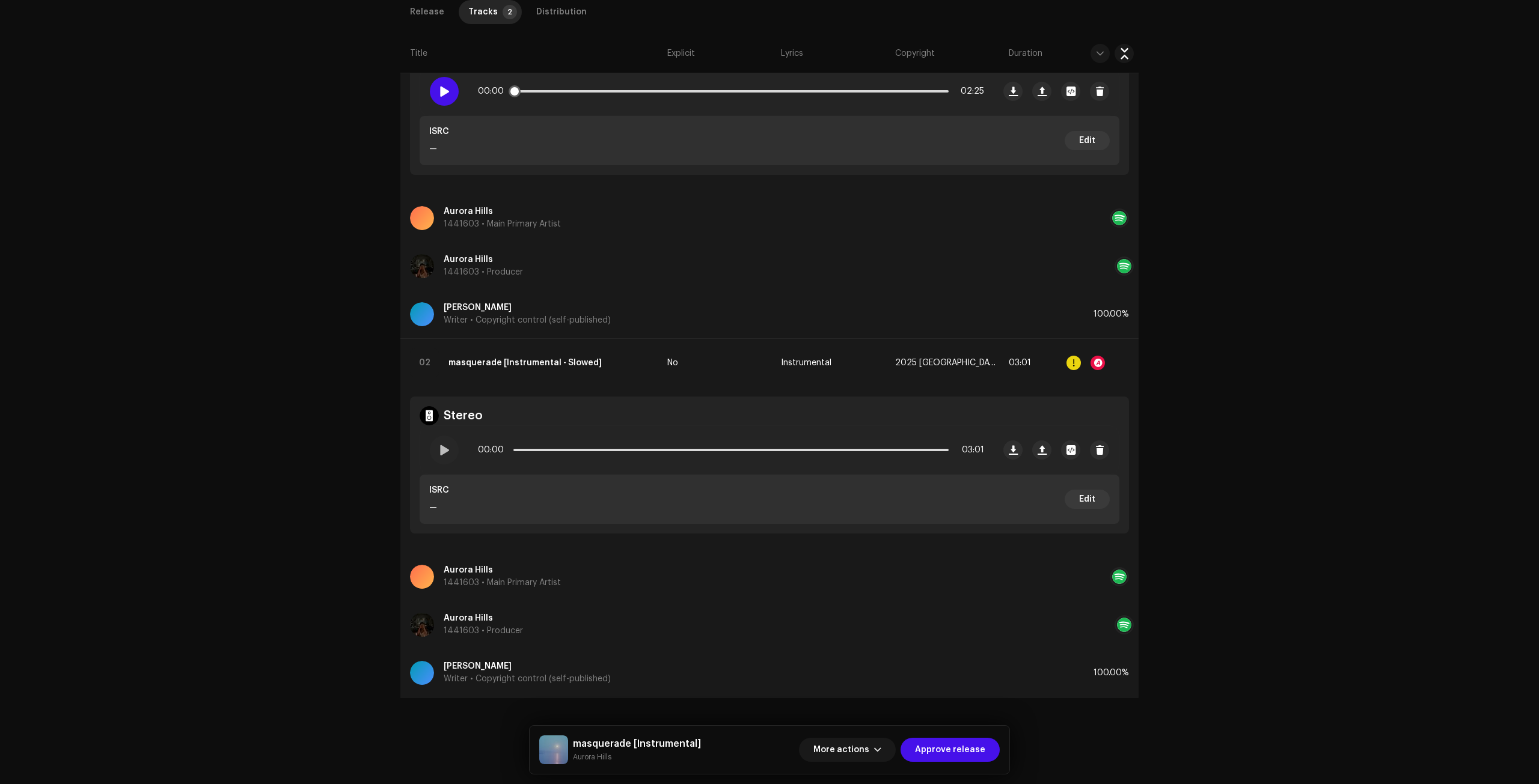
click at [442, 87] on span at bounding box center [444, 91] width 10 height 10
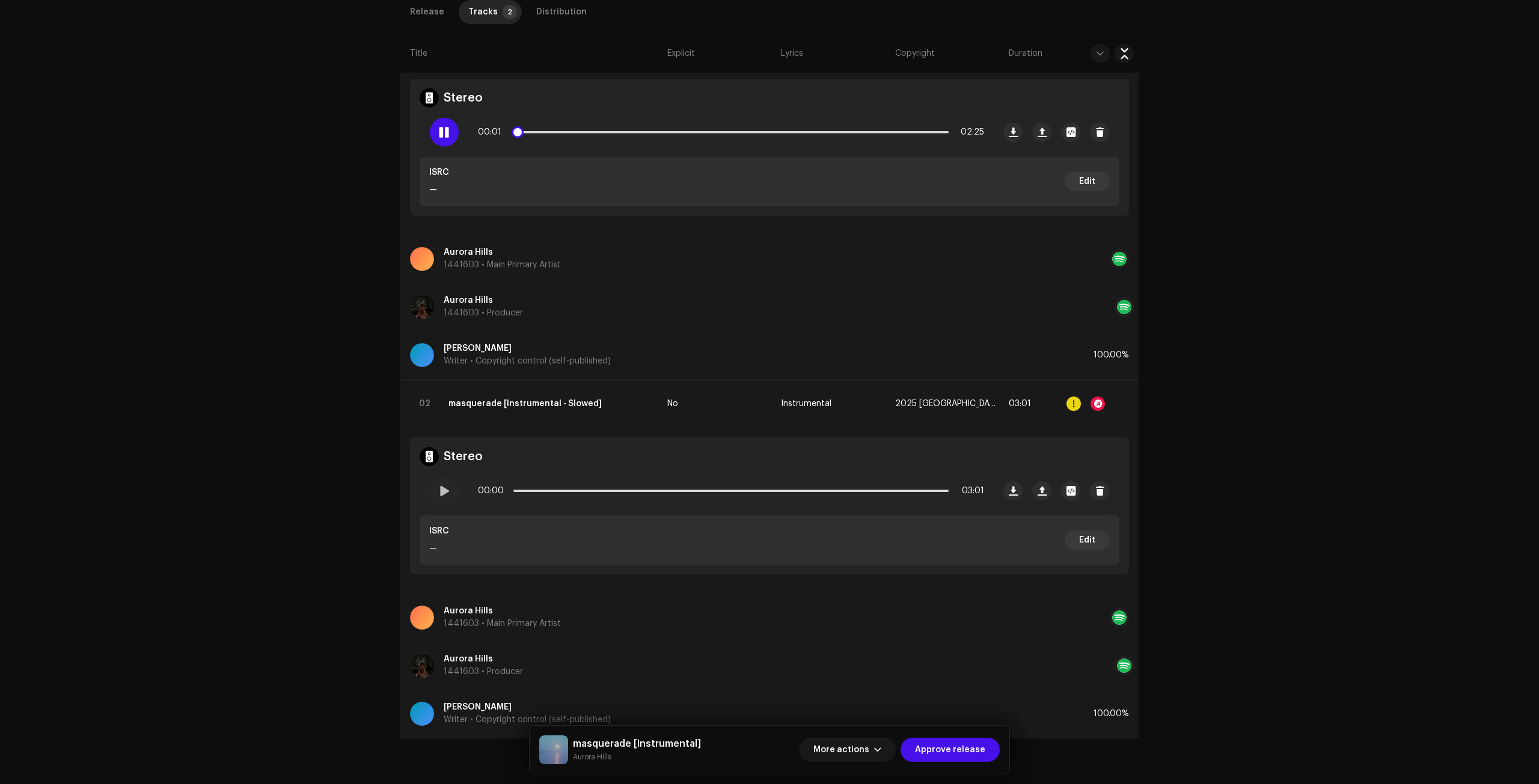
scroll to position [255, 0]
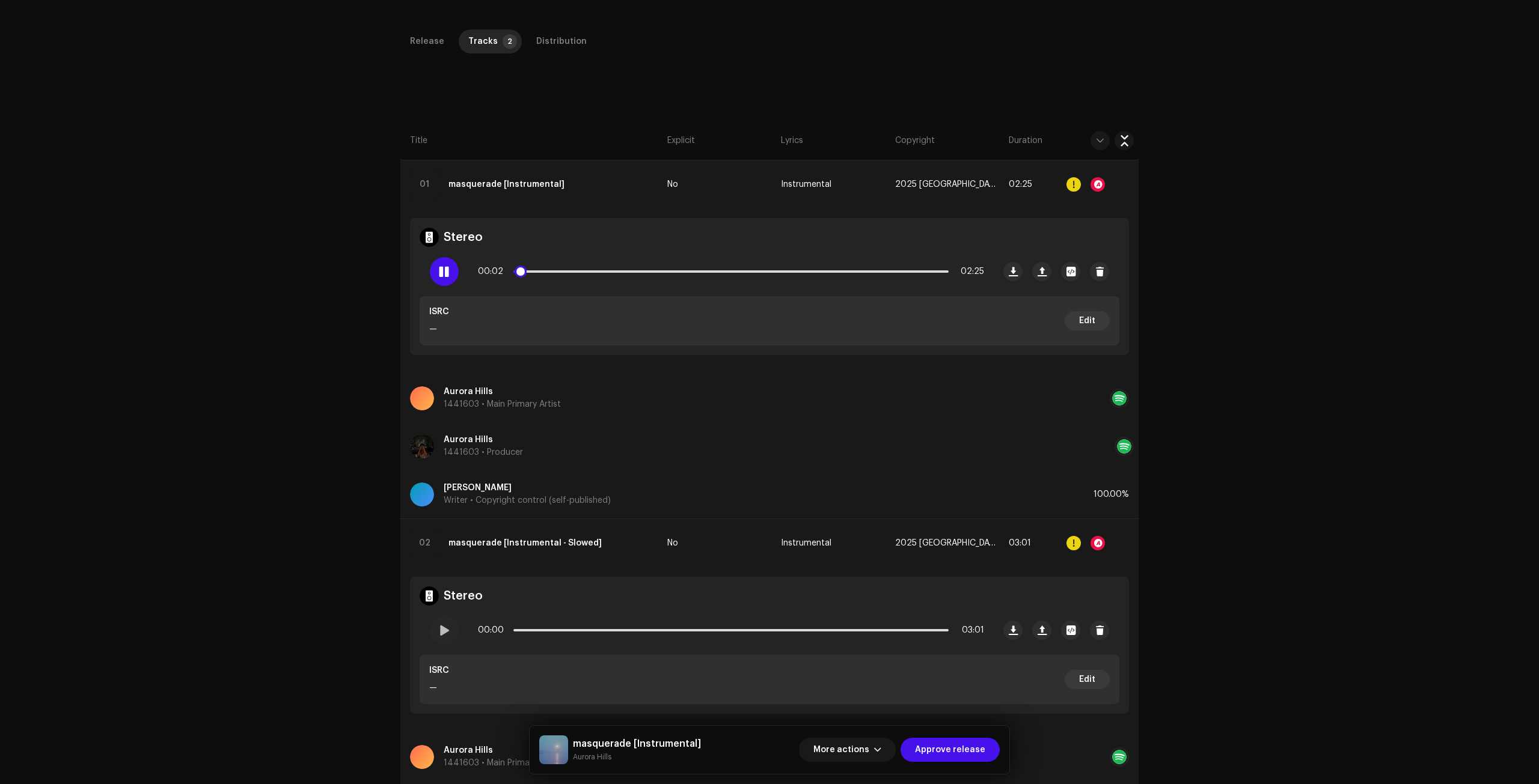
click at [442, 265] on div at bounding box center [444, 271] width 29 height 29
click at [983, 741] on span "Approve release" at bounding box center [950, 750] width 70 height 24
